Goal: Entertainment & Leisure: Consume media (video, audio)

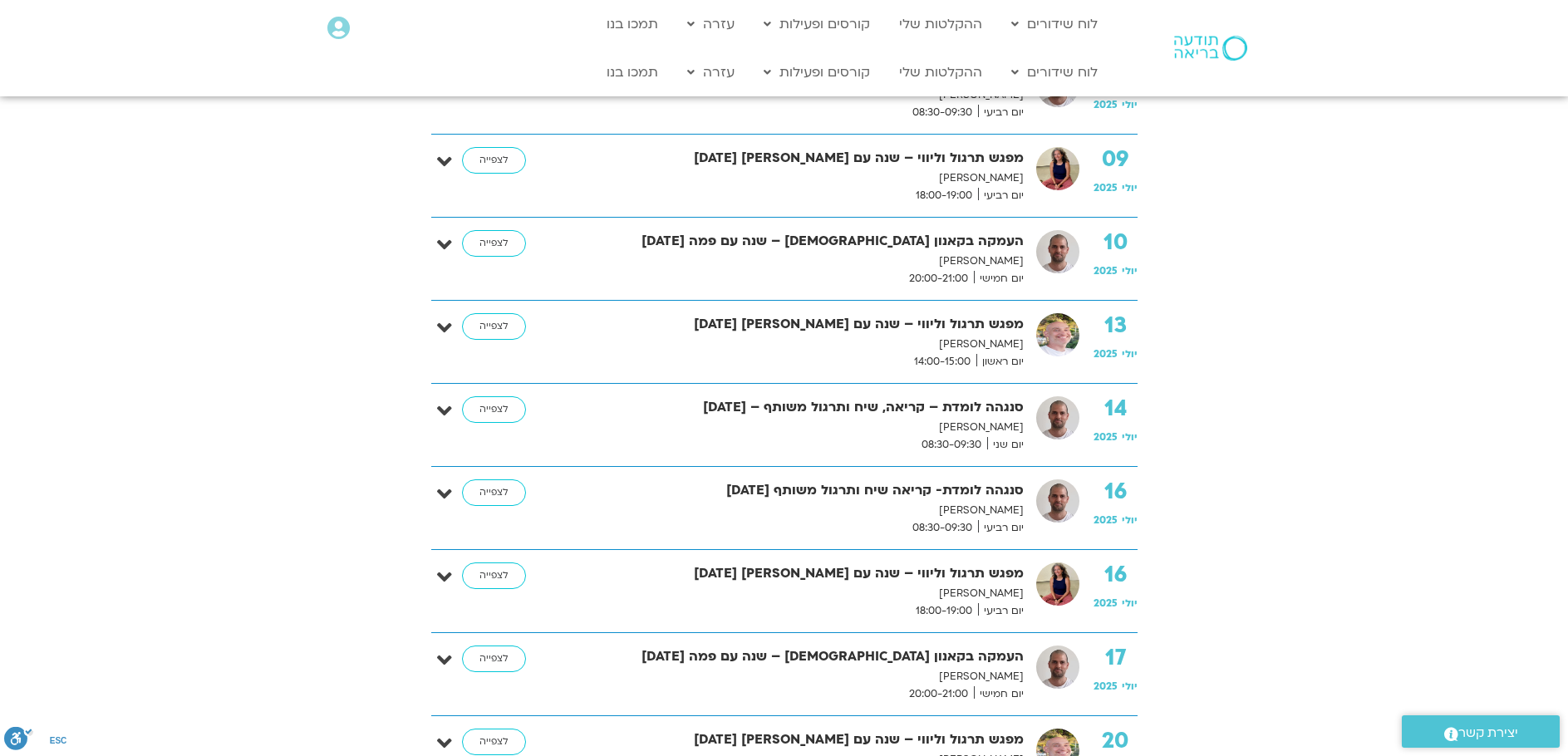
scroll to position [997, 0]
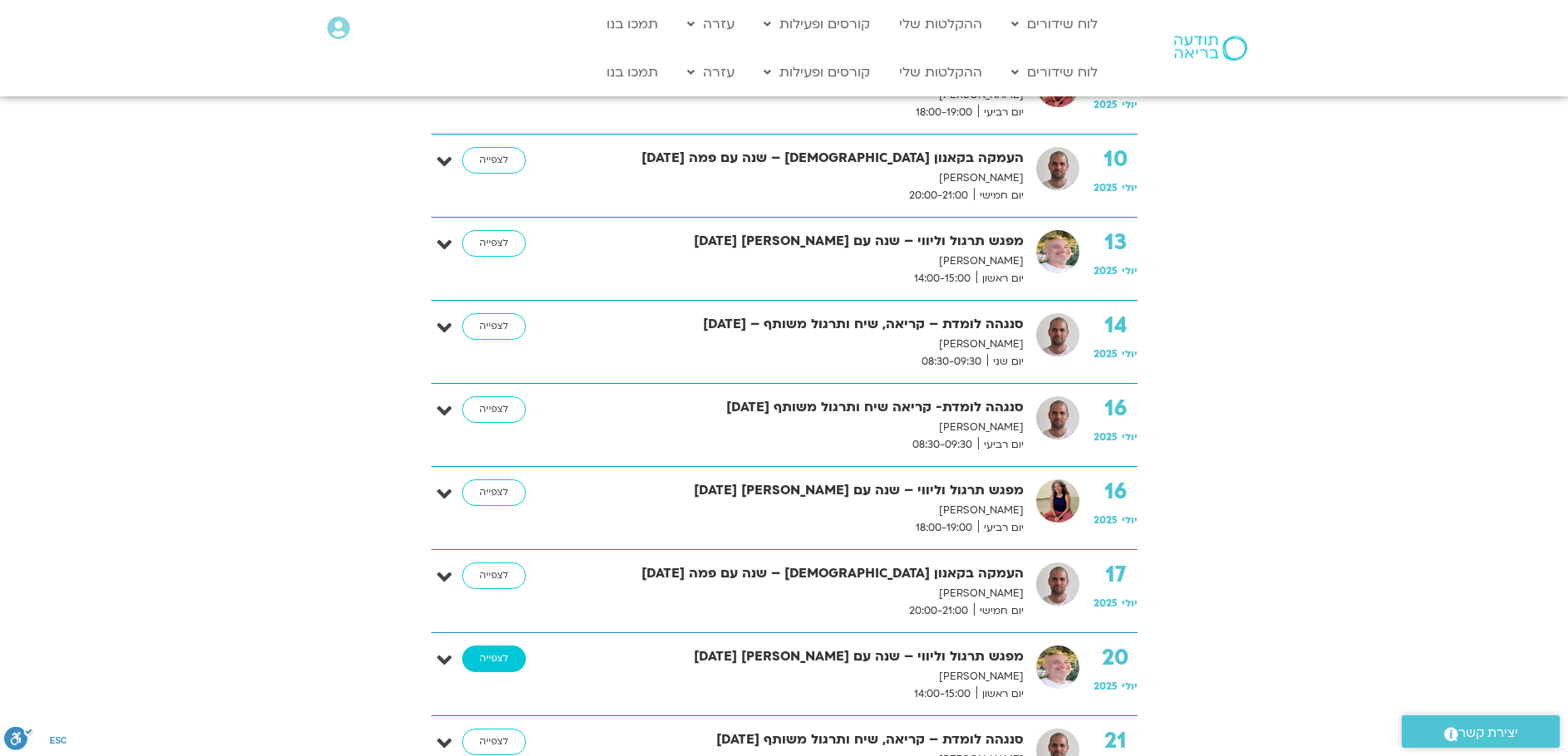
click at [502, 652] on link "לצפייה" at bounding box center [494, 659] width 64 height 26
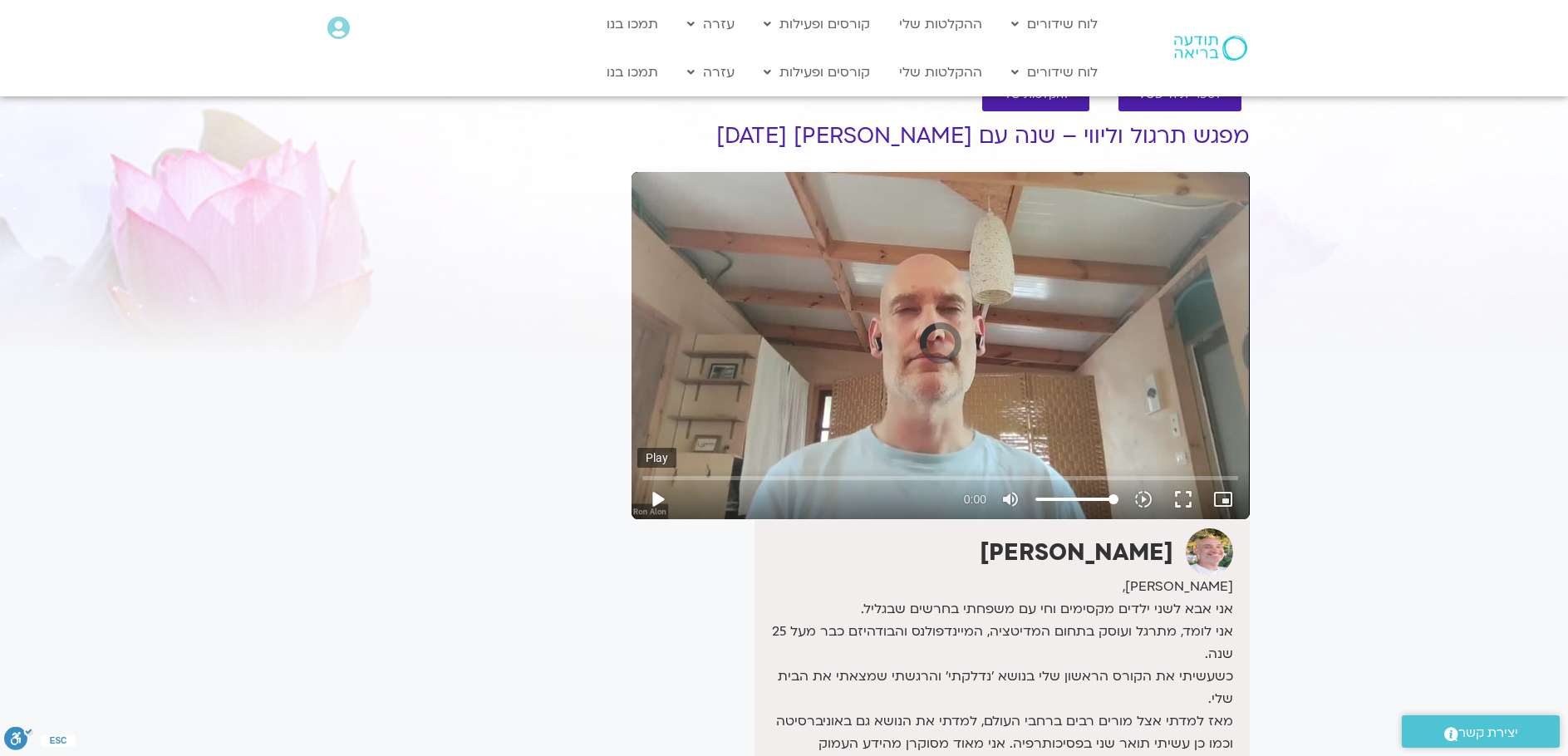
click at [659, 499] on button "play_arrow" at bounding box center [656, 499] width 40 height 40
click at [769, 472] on div "Skip Ad 4:54 play_arrow 0:00 / 24:29 volume_up Mute tune Resolution Auto 480p s…" at bounding box center [940, 492] width 606 height 54
click at [932, 476] on input "Seek" at bounding box center [940, 477] width 596 height 10
click at [1165, 481] on input "Seek" at bounding box center [940, 477] width 596 height 10
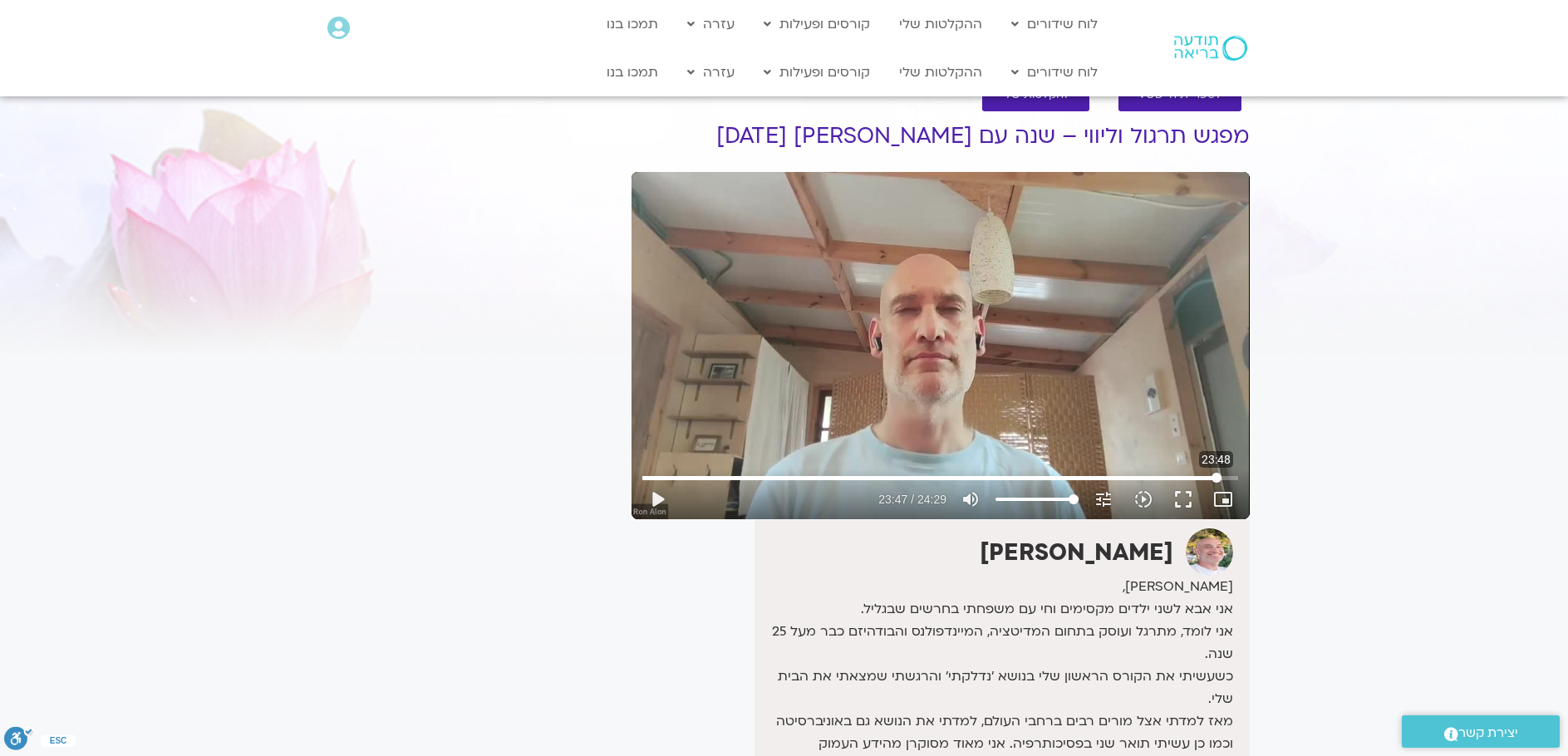
click at [1217, 476] on input "Seek" at bounding box center [940, 477] width 596 height 10
click at [1231, 474] on input "Seek" at bounding box center [940, 477] width 596 height 10
type input "1463.128344"
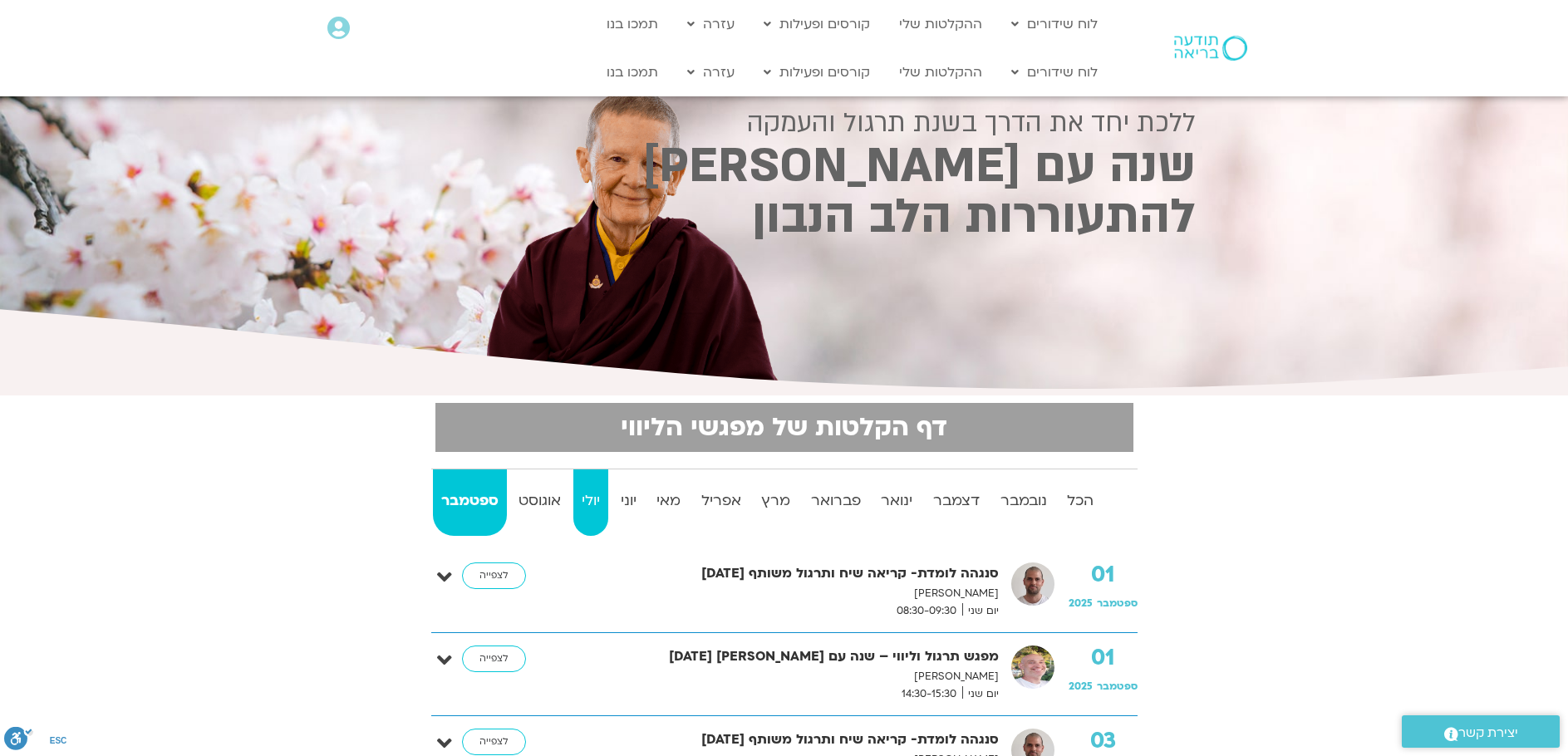
click at [585, 510] on strong "יולי" at bounding box center [591, 501] width 36 height 25
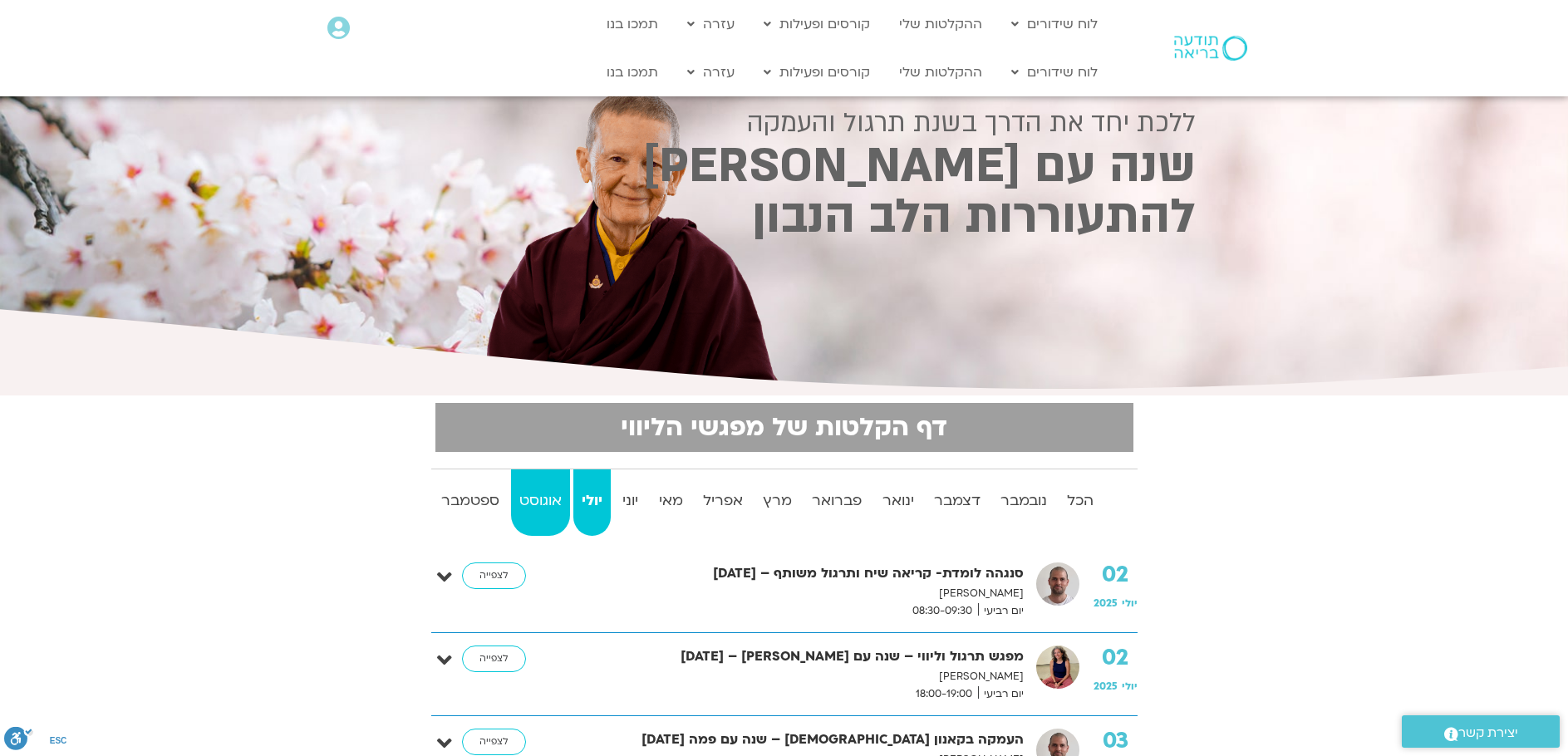
click at [544, 502] on strong "אוגוסט" at bounding box center [540, 501] width 59 height 25
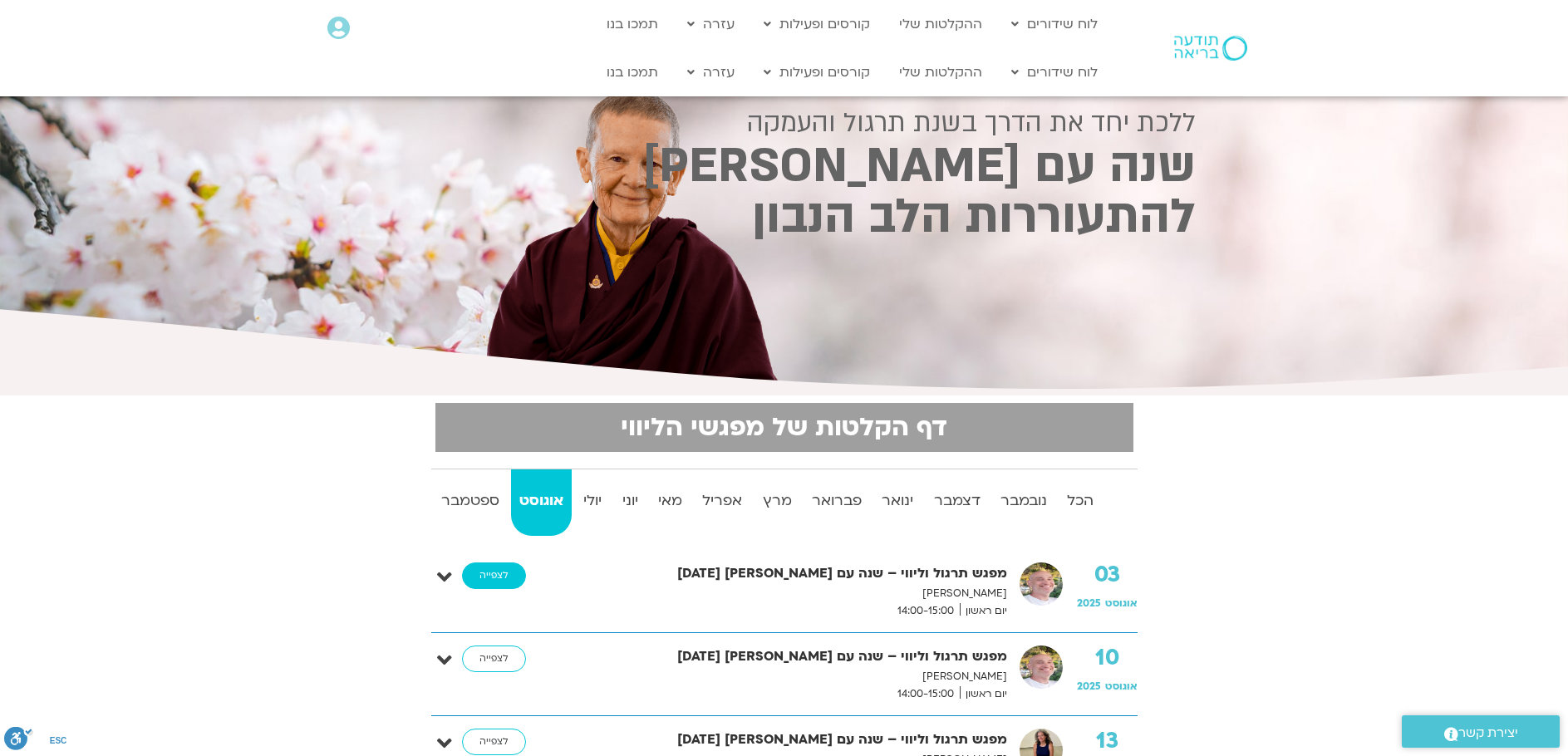
click at [503, 576] on link "לצפייה" at bounding box center [494, 576] width 64 height 26
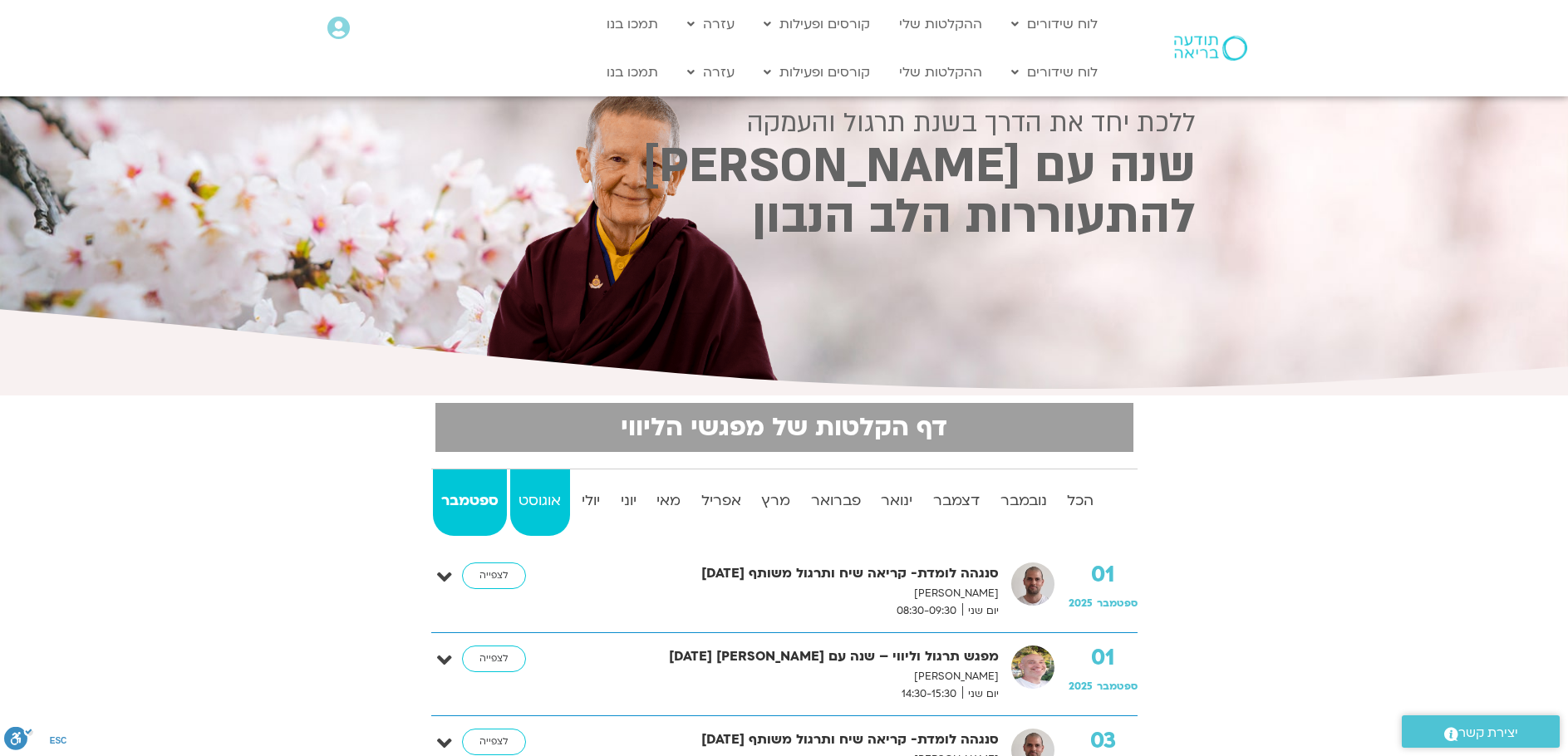
click at [532, 512] on strong "אוגוסט" at bounding box center [540, 501] width 60 height 25
click at [488, 491] on strong "ספטמבר" at bounding box center [470, 501] width 75 height 25
click at [531, 505] on strong "אוגוסט" at bounding box center [540, 501] width 60 height 25
